Goal: Task Accomplishment & Management: Use online tool/utility

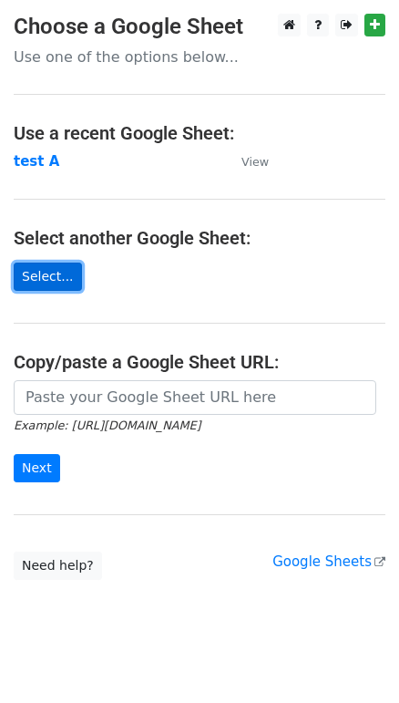
click at [41, 271] on link "Select..." at bounding box center [48, 277] width 68 height 28
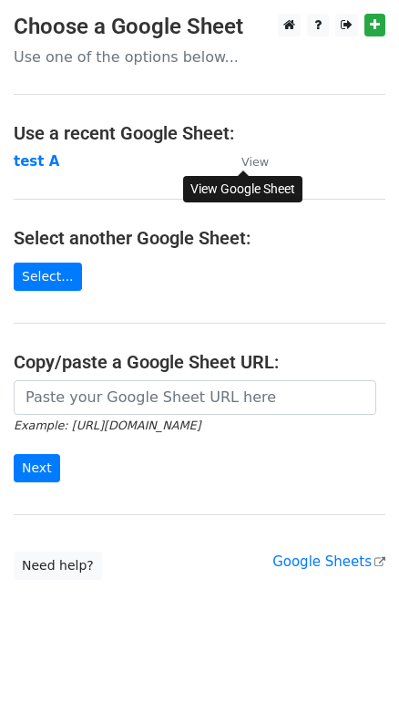
click at [259, 160] on small "View" at bounding box center [255, 162] width 27 height 14
click at [38, 161] on strong "test A" at bounding box center [37, 161] width 46 height 16
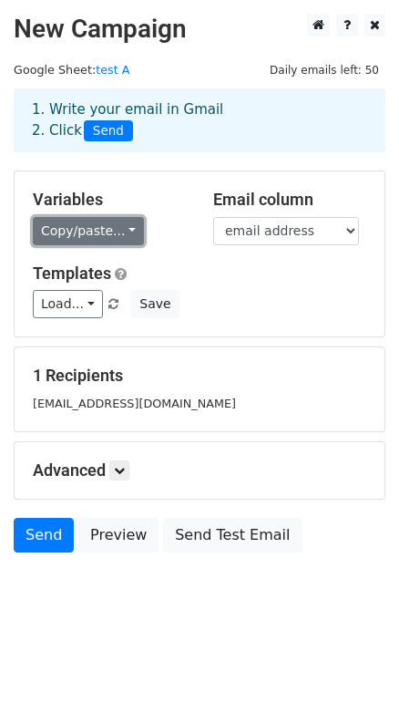
click at [111, 232] on link "Copy/paste..." at bounding box center [88, 231] width 111 height 28
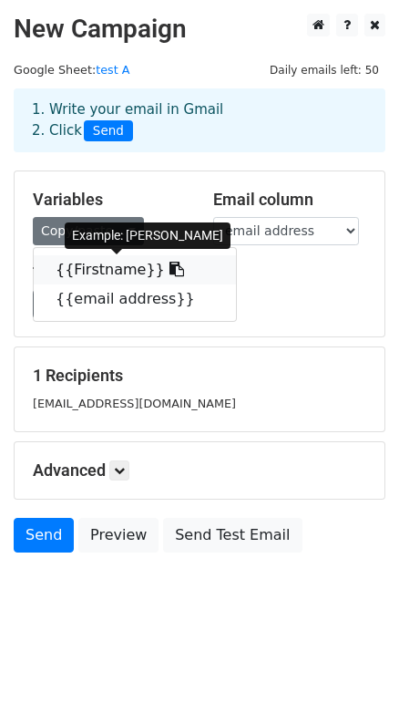
click at [101, 264] on link "{{Firstname}}" at bounding box center [135, 269] width 202 height 29
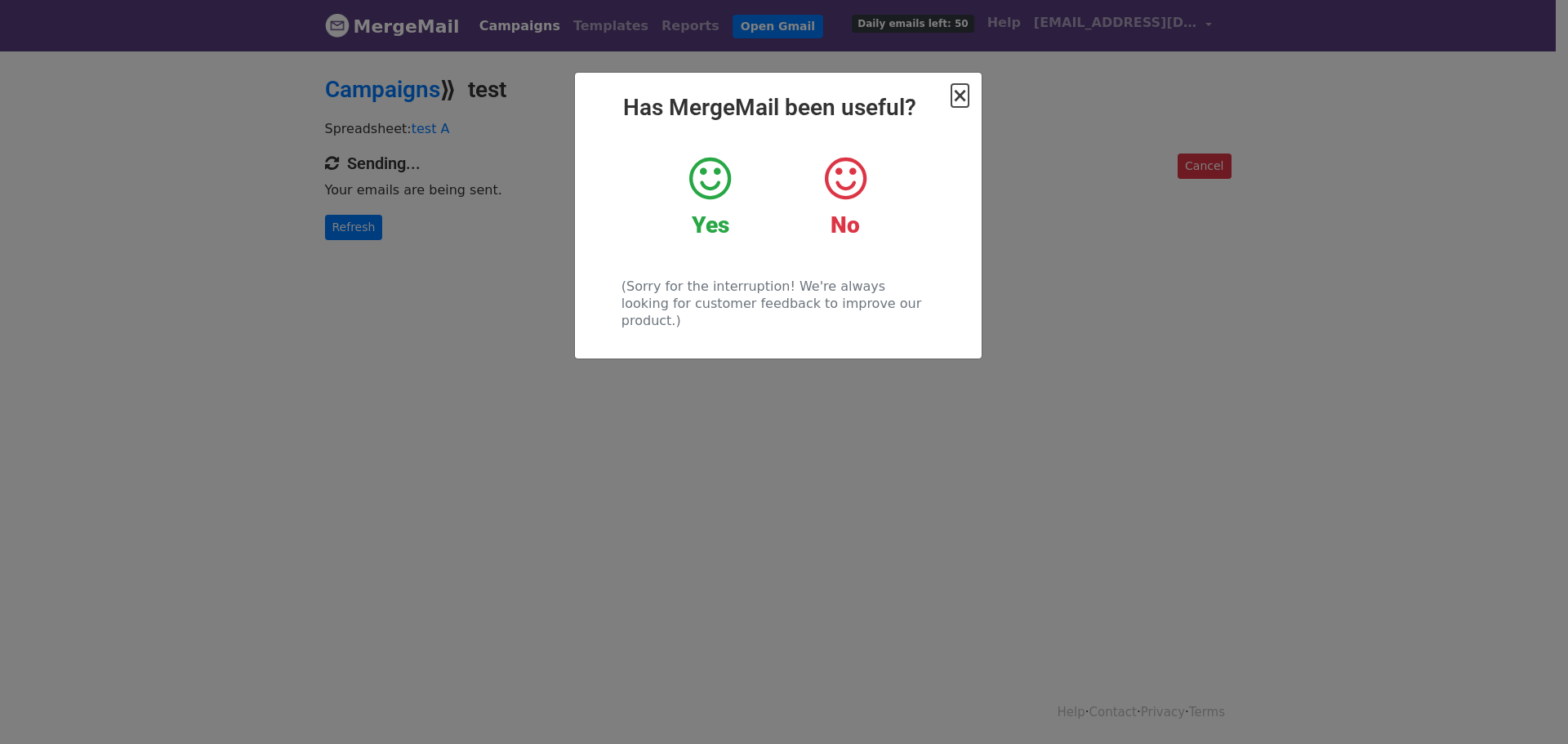
click at [962, 95] on span "×" at bounding box center [960, 96] width 16 height 23
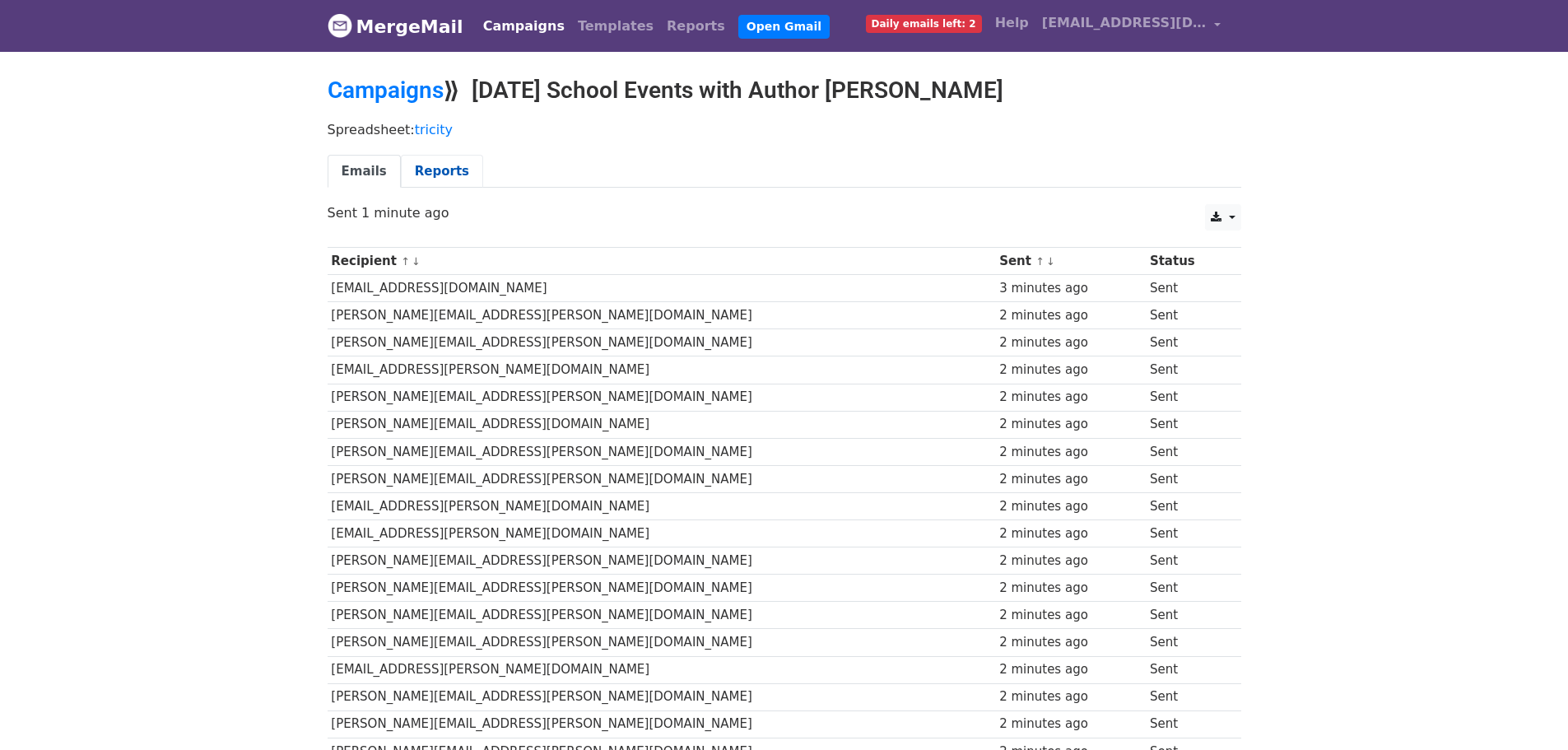
click at [426, 173] on link "Reports" at bounding box center [441, 171] width 82 height 33
